Goal: Information Seeking & Learning: Compare options

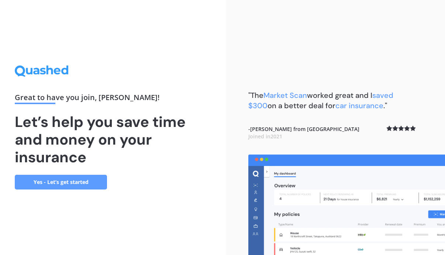
click at [57, 184] on link "Yes - Let’s get started" at bounding box center [61, 182] width 92 height 15
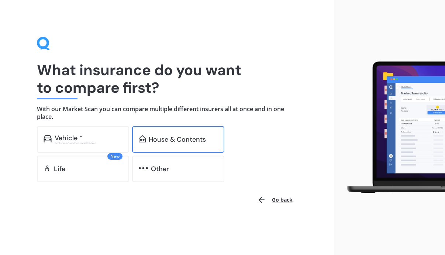
click at [168, 146] on div "House & Contents" at bounding box center [178, 139] width 92 height 27
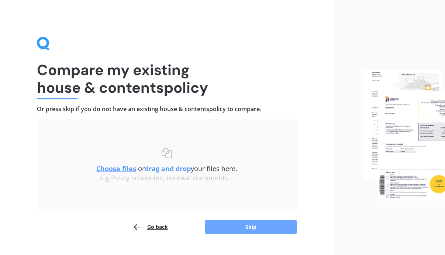
click at [236, 222] on button "Skip" at bounding box center [251, 227] width 92 height 14
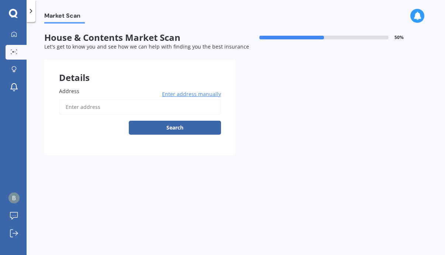
click at [159, 103] on input "Address" at bounding box center [140, 107] width 162 height 15
type input "[STREET_ADDRESS][PERSON_NAME]"
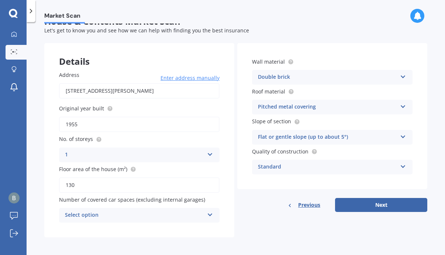
scroll to position [16, 0]
click at [208, 215] on icon at bounding box center [210, 214] width 6 height 5
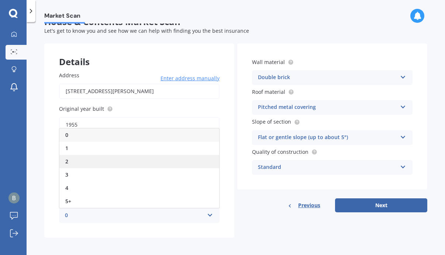
click at [117, 160] on div "2" at bounding box center [139, 161] width 160 height 13
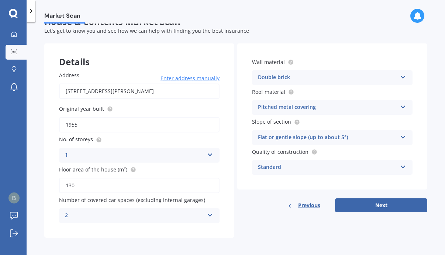
click at [340, 76] on div "Double brick" at bounding box center [327, 77] width 139 height 9
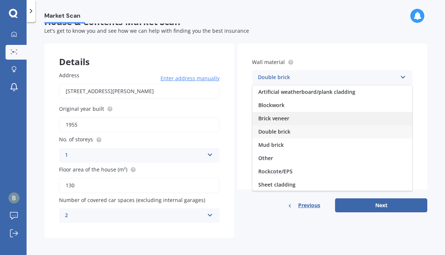
click at [305, 115] on div "Brick veneer" at bounding box center [332, 118] width 160 height 13
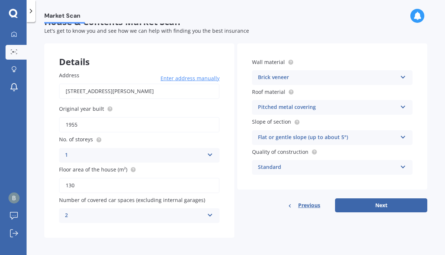
click at [372, 107] on div "Pitched metal covering" at bounding box center [327, 107] width 139 height 9
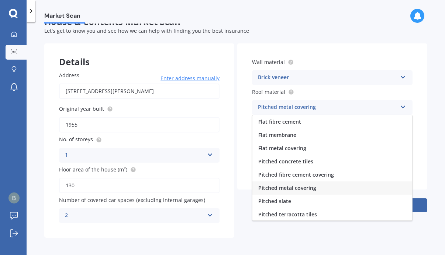
click at [335, 185] on div "Pitched metal covering" at bounding box center [332, 188] width 160 height 13
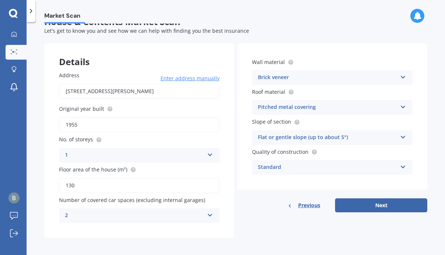
click at [382, 137] on div "Flat or gentle slope (up to about 5°)" at bounding box center [327, 137] width 139 height 9
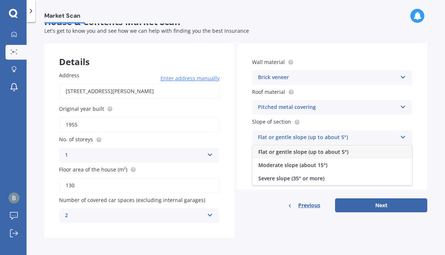
click at [352, 155] on div "Flat or gentle slope (up to about 5°)" at bounding box center [332, 152] width 160 height 13
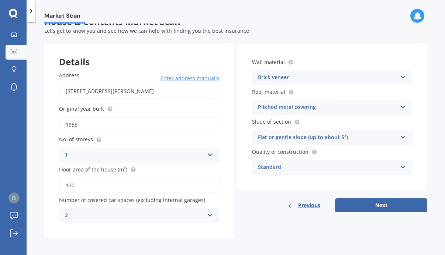
click at [368, 166] on div "Standard" at bounding box center [327, 167] width 139 height 9
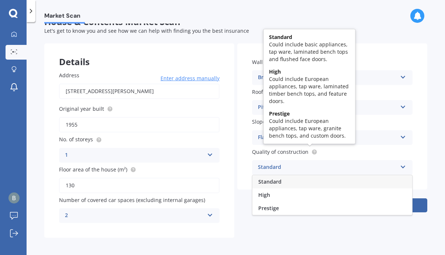
click at [312, 152] on circle at bounding box center [314, 152] width 5 height 5
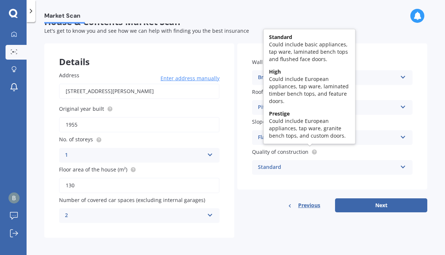
click at [329, 156] on div "Quality of construction Standard Standard High Prestige" at bounding box center [332, 161] width 160 height 27
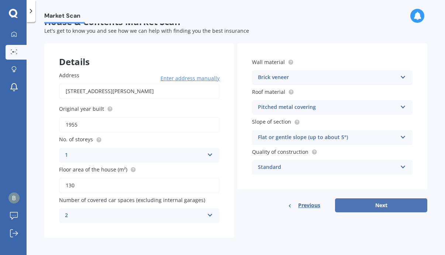
click at [381, 206] on button "Next" at bounding box center [381, 206] width 92 height 14
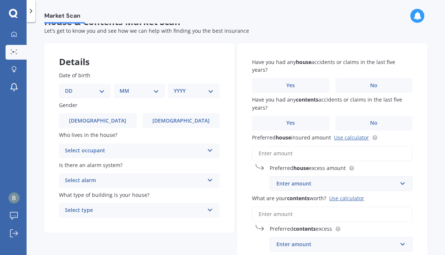
scroll to position [0, 0]
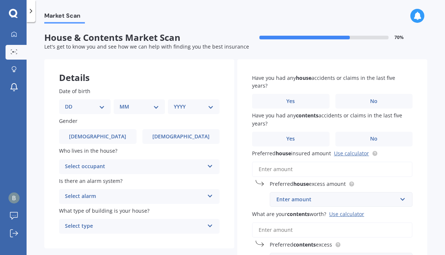
click at [107, 105] on div "DD 01 02 03 04 05 06 07 08 09 10 11 12 13 14 15 16 17 18 19 20 21 22 23 24 25 2…" at bounding box center [85, 107] width 52 height 15
select select "03"
click at [159, 105] on div "MM 01 02 03 04 05 06 07 08 09 10 11 12" at bounding box center [141, 107] width 49 height 15
select select "10"
click at [206, 107] on select "YYYY 2009 2008 2007 2006 2005 2004 2003 2002 2001 2000 1999 1998 1997 1996 1995…" at bounding box center [192, 107] width 37 height 8
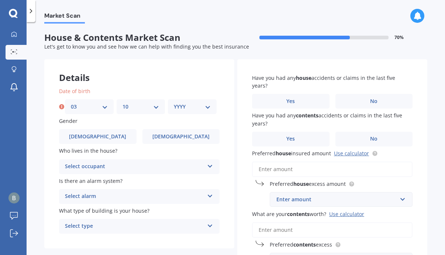
select select "2003"
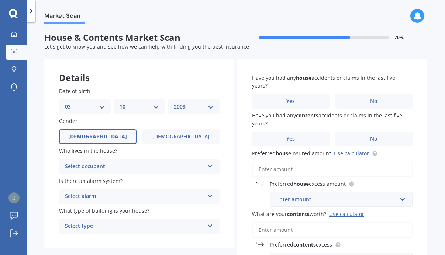
click at [104, 136] on label "[DEMOGRAPHIC_DATA]" at bounding box center [97, 136] width 77 height 15
click at [0, 0] on input "[DEMOGRAPHIC_DATA]" at bounding box center [0, 0] width 0 height 0
click at [169, 173] on div "Date of birth DD 01 02 03 04 05 06 07 08 09 10 11 12 13 14 15 16 17 18 19 20 21…" at bounding box center [139, 161] width 190 height 176
click at [154, 166] on div "Select occupant" at bounding box center [134, 167] width 139 height 9
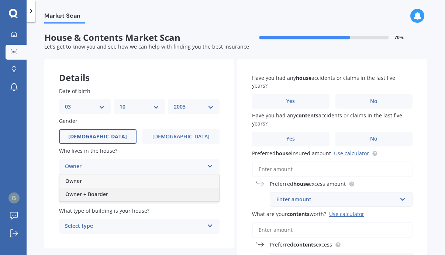
click at [112, 194] on div "Owner + Boarder" at bounding box center [139, 194] width 160 height 13
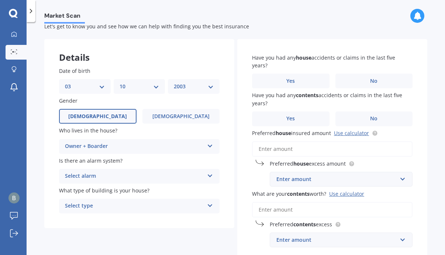
scroll to position [29, 0]
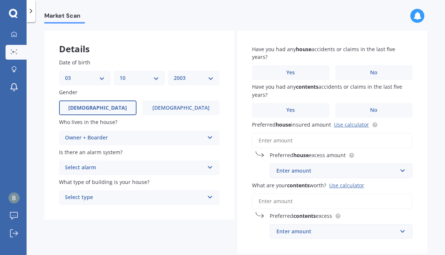
click at [199, 171] on div "Select alarm Yes, monitored Yes, not monitored No" at bounding box center [139, 168] width 160 height 15
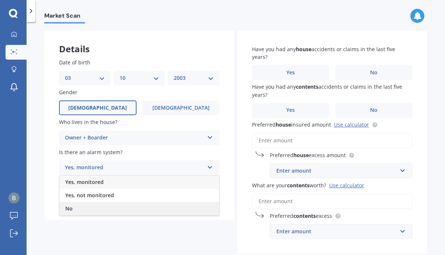
click at [133, 204] on div "No" at bounding box center [139, 208] width 160 height 13
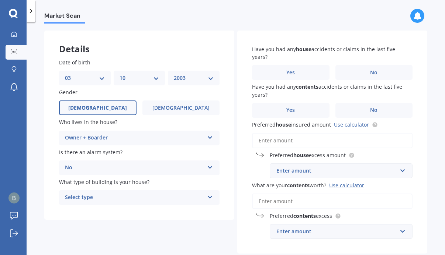
click at [171, 196] on div "Select type" at bounding box center [134, 198] width 139 height 9
click at [140, 212] on div "Freestanding" at bounding box center [139, 212] width 160 height 13
click at [365, 68] on label "No" at bounding box center [373, 72] width 77 height 15
click at [0, 0] on input "No" at bounding box center [0, 0] width 0 height 0
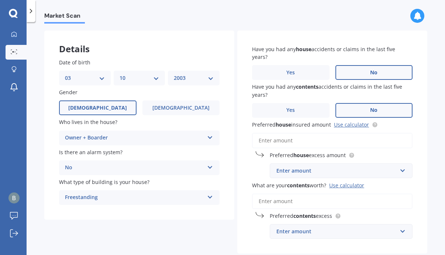
click at [359, 107] on label "No" at bounding box center [373, 110] width 77 height 15
click at [0, 0] on input "No" at bounding box center [0, 0] width 0 height 0
click at [354, 125] on link "Use calculator" at bounding box center [351, 124] width 35 height 7
click at [307, 172] on div "Enter amount" at bounding box center [336, 171] width 121 height 8
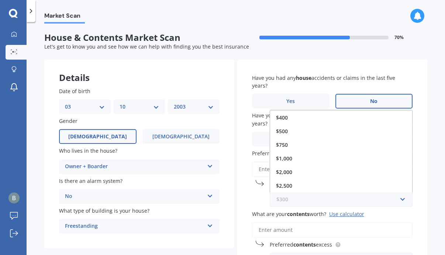
scroll to position [0, 0]
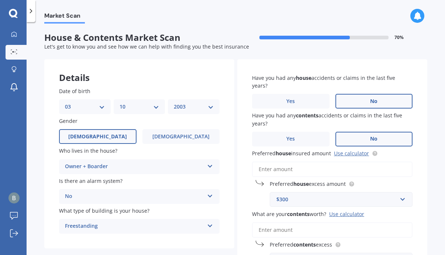
click at [411, 180] on div "Have you had any house accidents or claims in the last five years? Yes No Have …" at bounding box center [332, 170] width 190 height 223
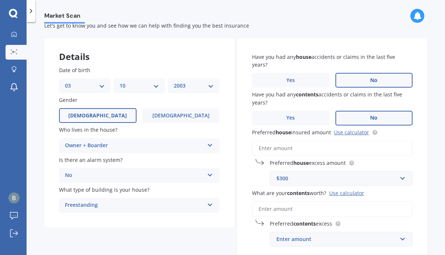
scroll to position [21, 0]
click at [355, 147] on input "Preferred house insured amount Use calculator" at bounding box center [332, 147] width 160 height 15
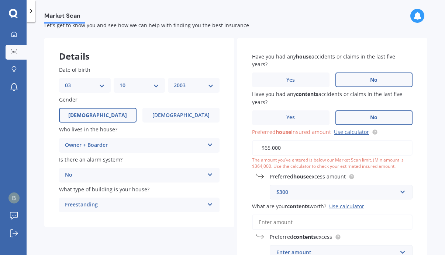
type input "$650,000"
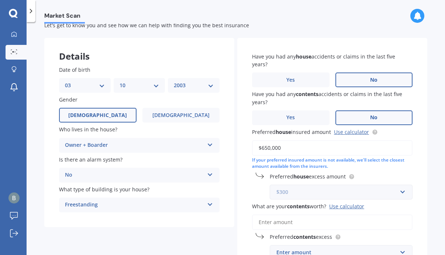
click at [397, 188] on input "text" at bounding box center [338, 192] width 136 height 14
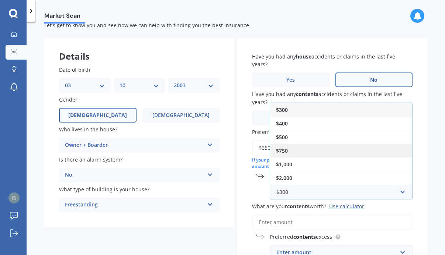
click at [303, 152] on div "$750" at bounding box center [341, 151] width 142 height 14
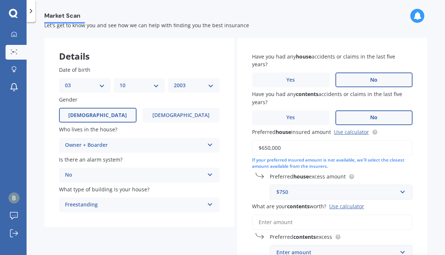
click at [393, 188] on div "$750" at bounding box center [336, 192] width 121 height 8
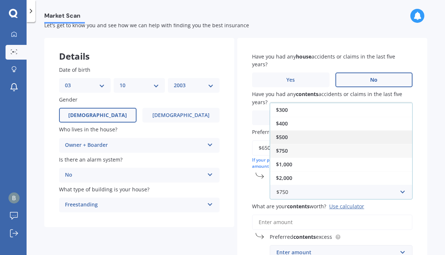
click at [311, 132] on div "$500" at bounding box center [341, 138] width 142 height 14
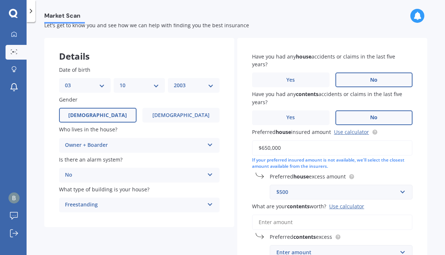
click at [424, 180] on div "Market Scan House & Contents Market Scan 70 % Let's get to know you and see how…" at bounding box center [236, 140] width 418 height 233
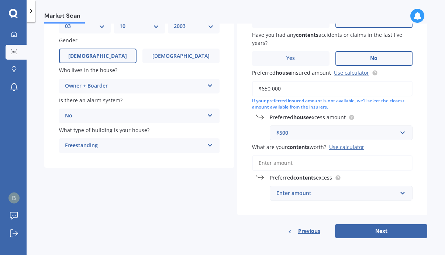
scroll to position [80, 0]
click at [343, 161] on input "What are your contents worth? Use calculator" at bounding box center [332, 163] width 160 height 15
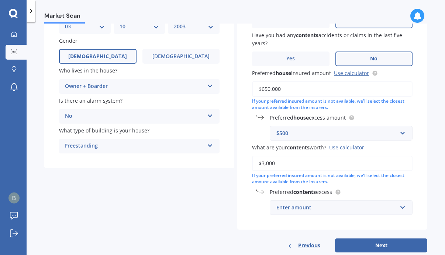
type input "$30,000"
click at [400, 202] on input "text" at bounding box center [338, 208] width 136 height 14
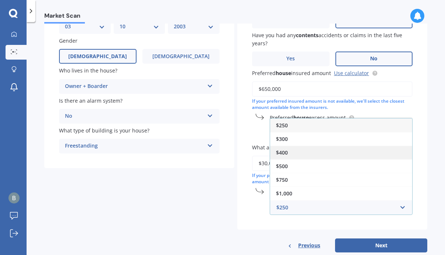
click at [318, 148] on div "$400" at bounding box center [341, 153] width 142 height 14
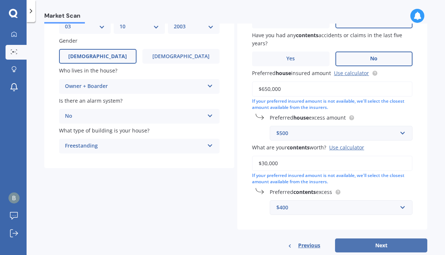
click at [377, 242] on button "Next" at bounding box center [381, 246] width 92 height 14
select select "03"
select select "10"
select select "2003"
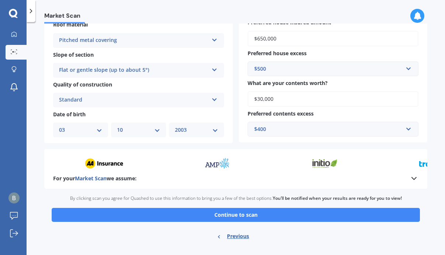
scroll to position [230, 0]
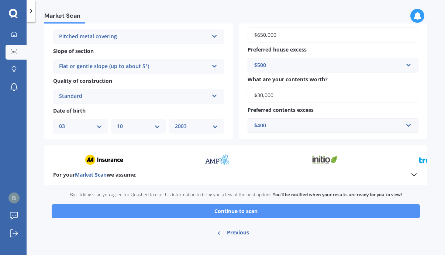
click at [241, 208] on button "Continue to scan" at bounding box center [236, 212] width 368 height 14
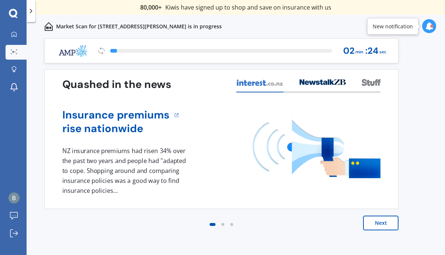
click at [388, 223] on button "Next" at bounding box center [380, 223] width 35 height 15
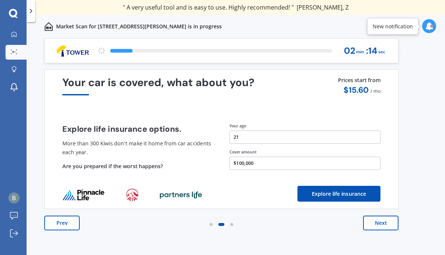
click at [388, 223] on button "Next" at bounding box center [380, 223] width 35 height 15
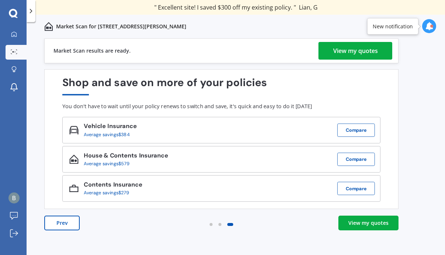
click at [362, 227] on link "View my quotes" at bounding box center [368, 223] width 60 height 15
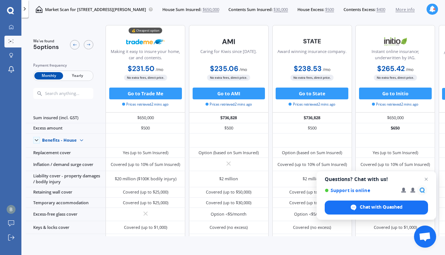
click at [79, 74] on span "Yearly" at bounding box center [77, 76] width 29 height 8
click at [427, 180] on span "Close chat" at bounding box center [425, 179] width 9 height 9
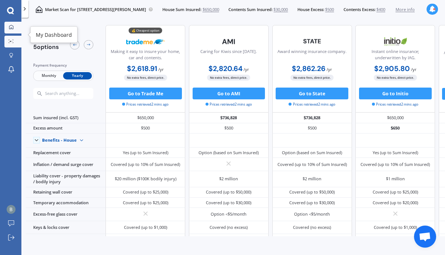
click at [8, 24] on link "My Dashboard" at bounding box center [12, 28] width 17 height 12
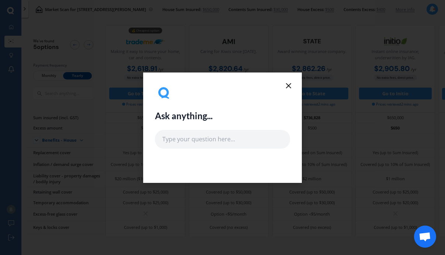
click at [287, 90] on icon at bounding box center [288, 85] width 9 height 9
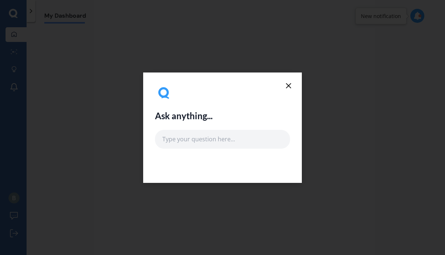
click at [289, 88] on icon at bounding box center [288, 85] width 9 height 9
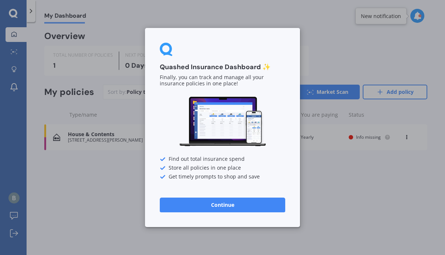
click at [289, 84] on div "Quashed Insurance Dashboard ✨ Finally, you can track and manage all your insura…" at bounding box center [222, 127] width 155 height 199
click at [222, 201] on button "Continue" at bounding box center [222, 205] width 125 height 15
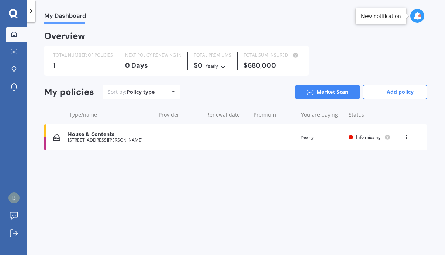
click at [13, 13] on icon at bounding box center [13, 14] width 9 height 10
click at [37, 13] on div "My Dashboard" at bounding box center [60, 12] width 51 height 24
click at [31, 13] on icon at bounding box center [30, 10] width 7 height 7
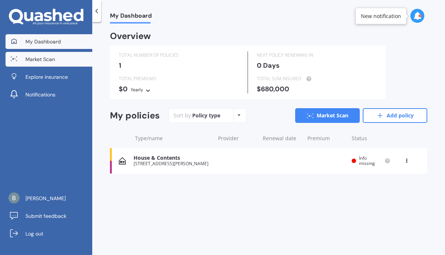
click at [55, 63] on link "Market Scan" at bounding box center [49, 59] width 87 height 15
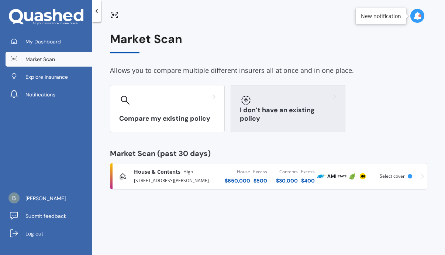
click at [260, 114] on h3 "I don’t have an existing policy" at bounding box center [288, 114] width 96 height 17
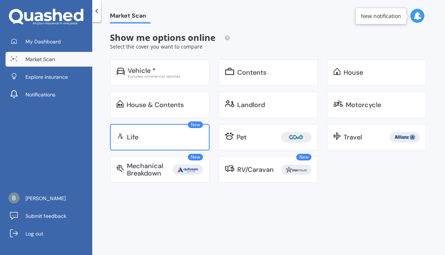
click at [175, 134] on div "Life" at bounding box center [165, 137] width 76 height 7
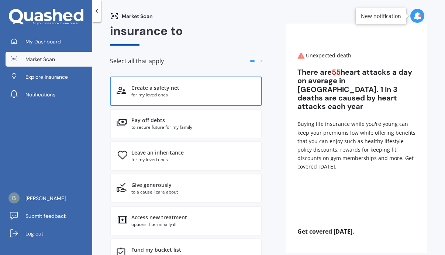
scroll to position [23, 0]
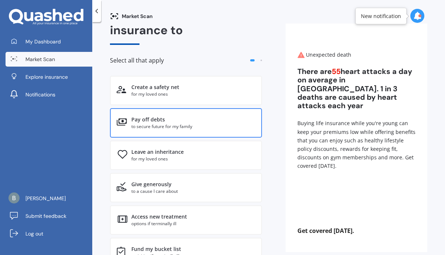
click at [216, 121] on div "Pay off debts" at bounding box center [193, 119] width 124 height 7
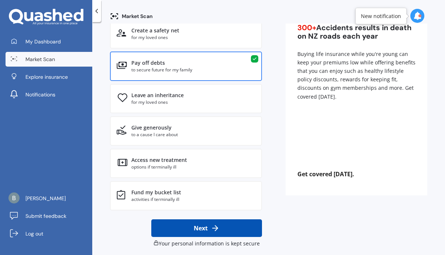
scroll to position [80, 0]
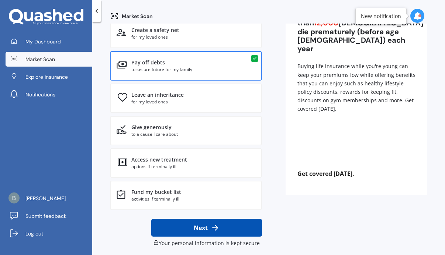
click at [211, 226] on icon at bounding box center [215, 228] width 9 height 9
select select "03"
select select "10"
select select "2003"
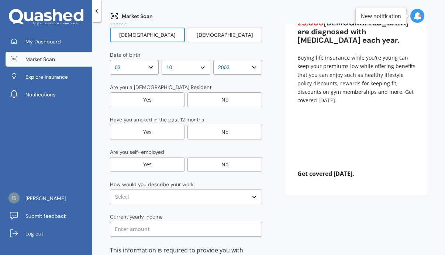
scroll to position [0, 0]
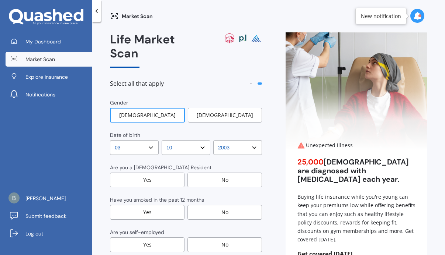
click at [163, 108] on div "[DEMOGRAPHIC_DATA]" at bounding box center [147, 115] width 75 height 15
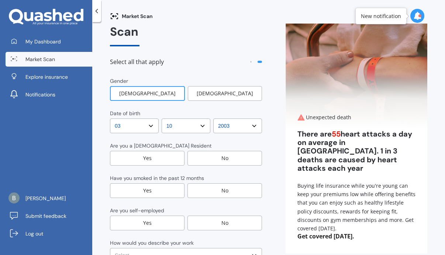
click at [166, 151] on div "Yes" at bounding box center [147, 158] width 74 height 15
click at [147, 184] on div "Yes" at bounding box center [147, 191] width 74 height 15
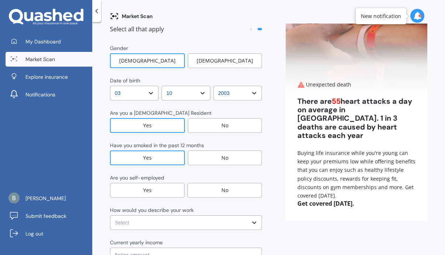
scroll to position [63, 0]
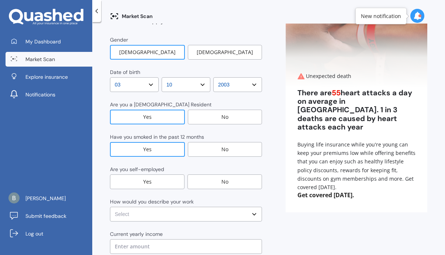
click at [217, 175] on div "No" at bounding box center [224, 182] width 74 height 15
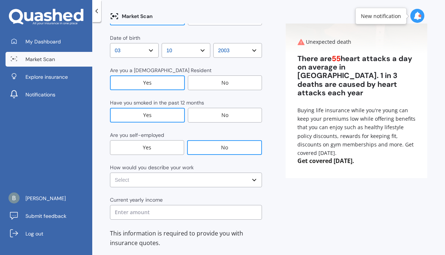
scroll to position [98, 0]
select select "Heavy or repetitive manual work e.g. painter, taxi/Uber, courier"
click at [192, 205] on input "text" at bounding box center [186, 212] width 152 height 15
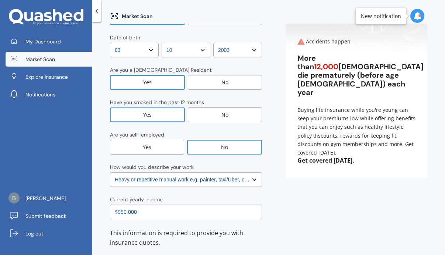
type input "$95,000"
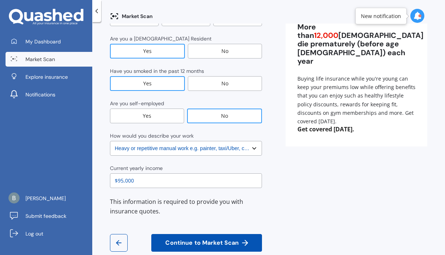
click at [195, 240] on span "Continue to Market Scan" at bounding box center [202, 243] width 76 height 7
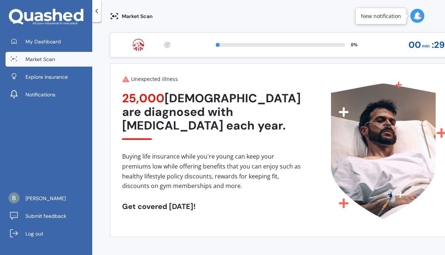
scroll to position [0, 0]
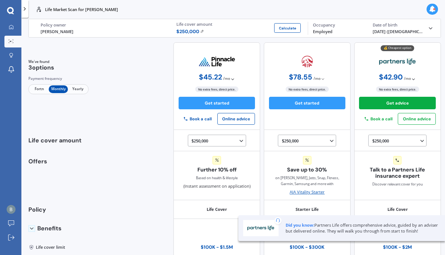
click at [81, 90] on span "Yearly" at bounding box center [77, 90] width 19 height 8
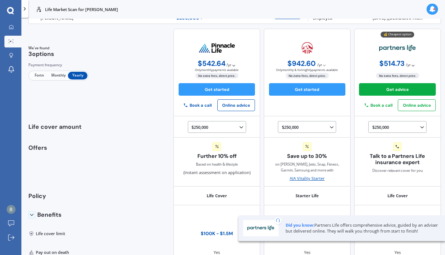
scroll to position [18, 0]
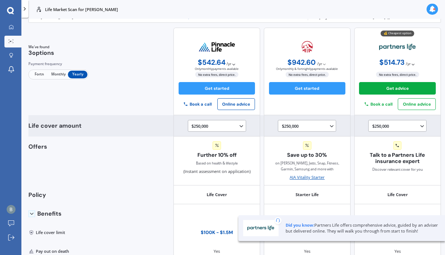
click at [238, 125] on icon at bounding box center [241, 127] width 6 height 6
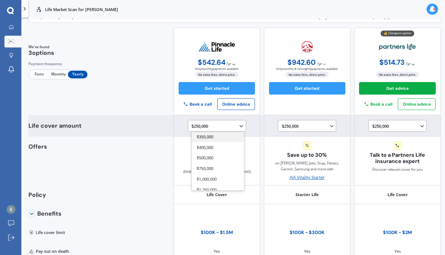
scroll to position [67, 0]
click at [216, 153] on div "$400,000" at bounding box center [218, 148] width 52 height 11
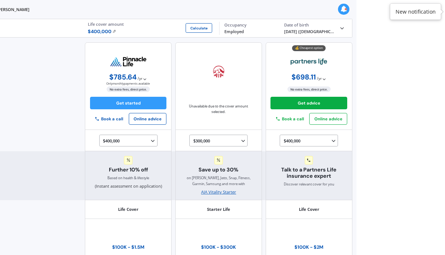
scroll to position [0, 0]
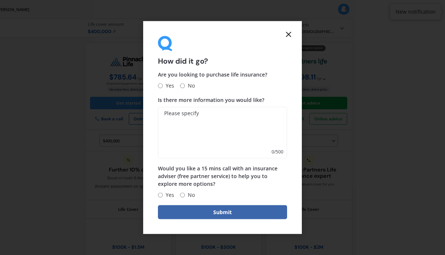
scroll to position [0, 88]
click at [290, 39] on icon at bounding box center [288, 34] width 9 height 9
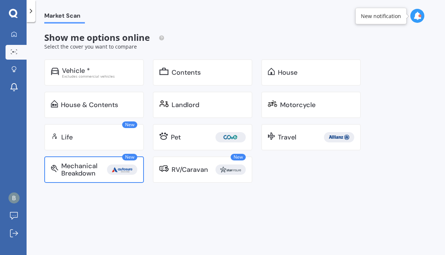
click at [93, 170] on div "Mechanical Breakdown" at bounding box center [84, 170] width 46 height 15
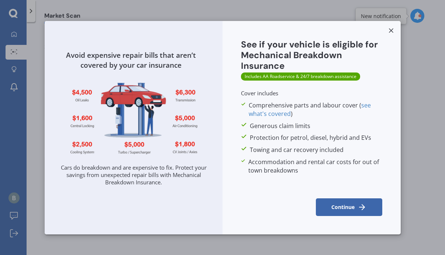
click at [348, 208] on button "Continue" at bounding box center [348, 208] width 66 height 18
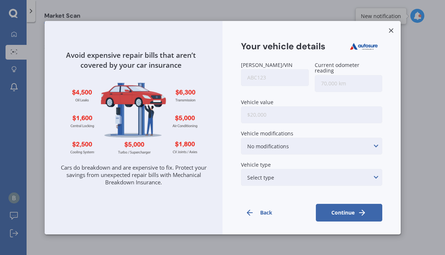
click at [268, 77] on input "[PERSON_NAME]/VIN" at bounding box center [274, 77] width 67 height 17
type input "hml214"
click at [336, 76] on input "Current odometer reading" at bounding box center [347, 83] width 67 height 17
type input "253,000"
click at [298, 107] on input "Vehicle value" at bounding box center [311, 114] width 141 height 17
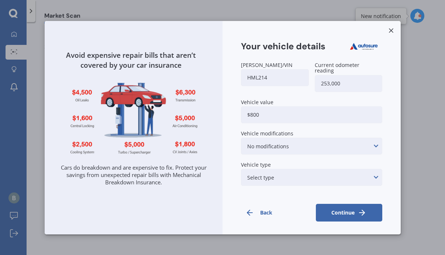
type input "$8,000"
click at [348, 138] on div "No modifications Suspension modifications Air intake/air filter/intake ducting …" at bounding box center [311, 146] width 141 height 17
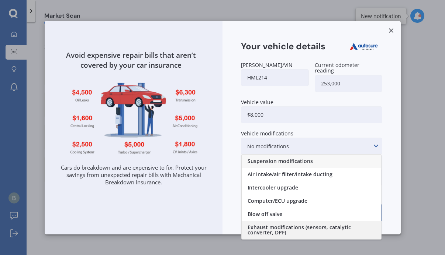
click at [341, 225] on span "Exhaust modifications (sensors, catalytic converter, DPF)" at bounding box center [311, 230] width 128 height 10
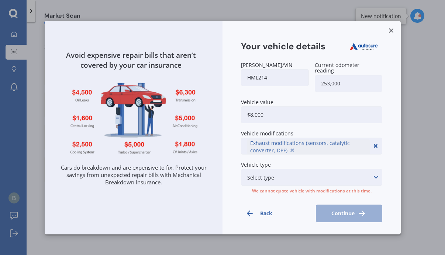
click at [365, 131] on label "Vehicle modifications" at bounding box center [310, 134] width 138 height 6
click at [374, 174] on icon at bounding box center [375, 178] width 6 height 8
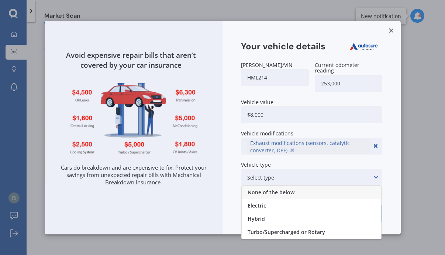
click at [305, 189] on div "None of the below" at bounding box center [310, 192] width 139 height 13
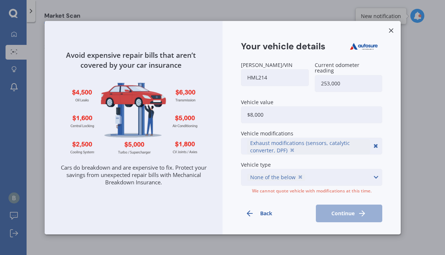
click at [340, 171] on div "None of the below Select type Electric Hybrid Turbo/Supercharged or Rotary" at bounding box center [311, 177] width 141 height 17
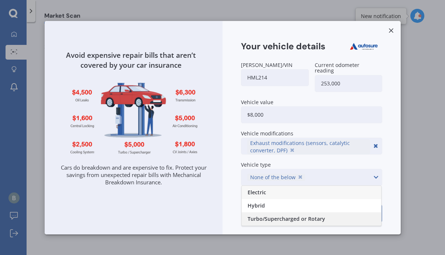
click at [313, 217] on span "Turbo/Supercharged or Rotary" at bounding box center [285, 219] width 77 height 5
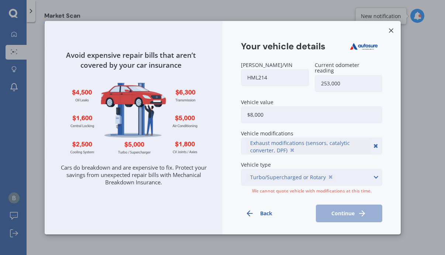
click at [376, 142] on icon at bounding box center [375, 146] width 6 height 8
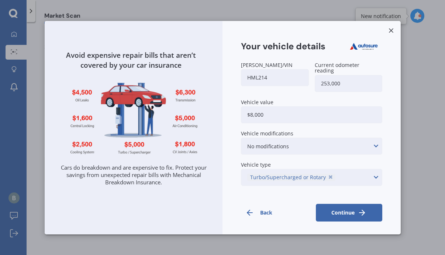
click at [368, 210] on button "Continue" at bounding box center [348, 213] width 66 height 18
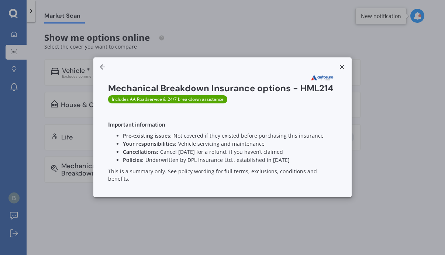
click at [342, 69] on line at bounding box center [342, 67] width 4 height 4
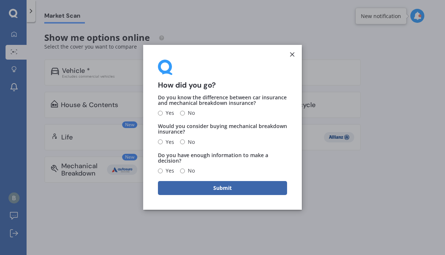
click at [292, 53] on icon at bounding box center [291, 54] width 7 height 7
